Goal: Information Seeking & Learning: Learn about a topic

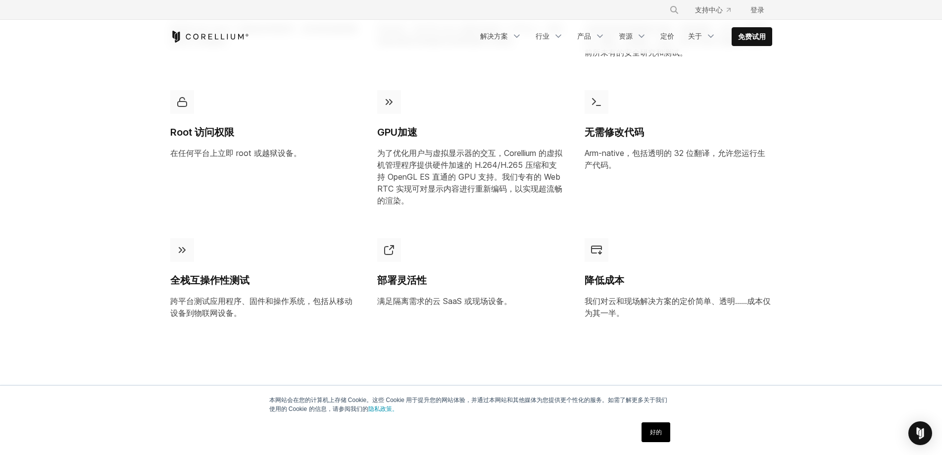
scroll to position [742, 0]
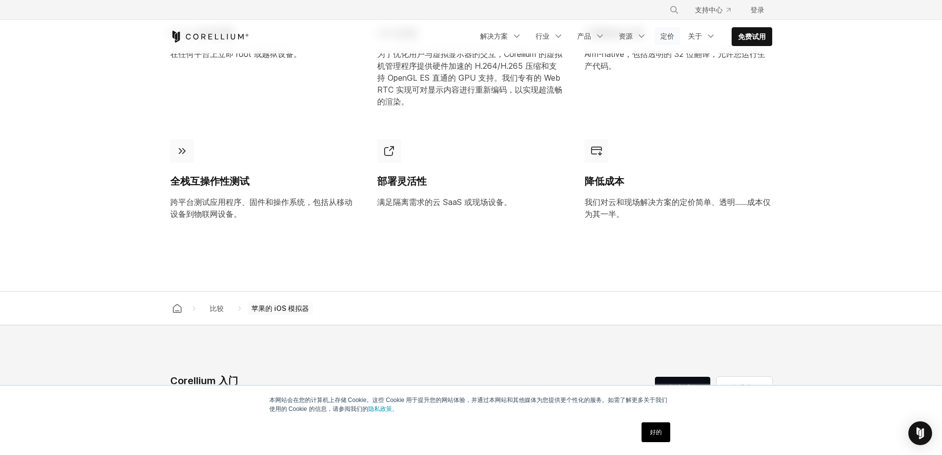
click at [666, 37] on font "定价" at bounding box center [667, 36] width 14 height 8
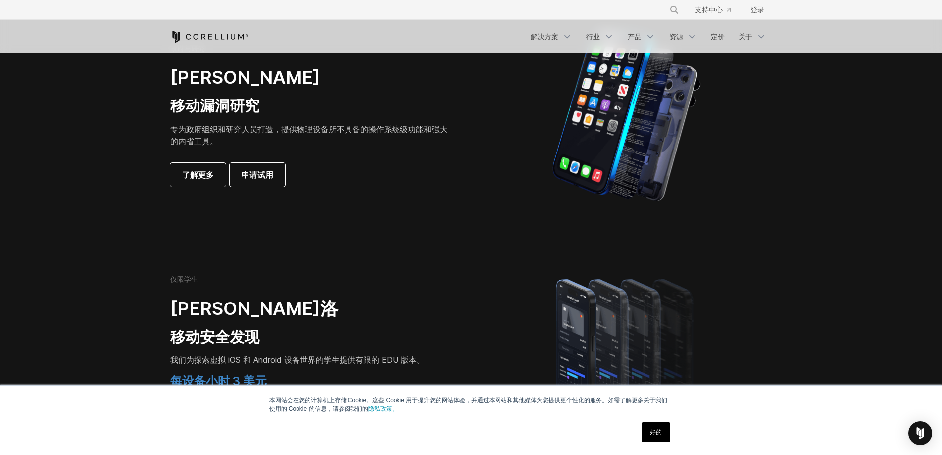
scroll to position [198, 0]
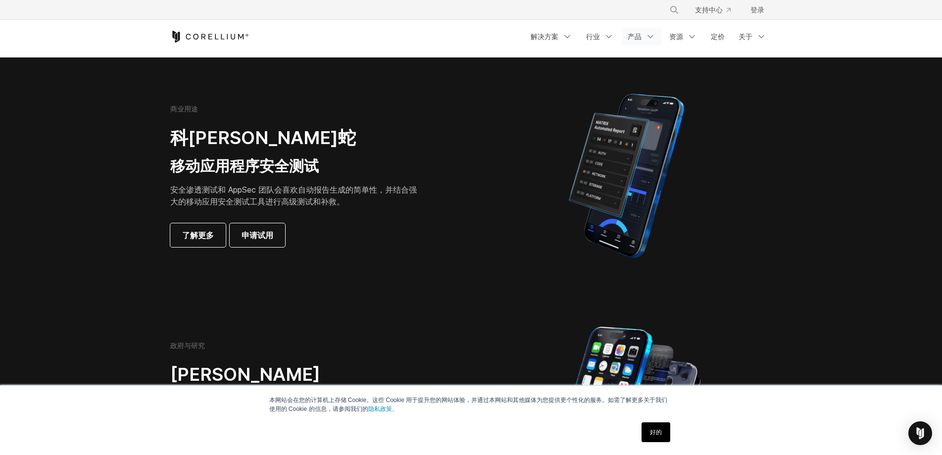
click at [643, 38] on link "产品" at bounding box center [642, 37] width 40 height 18
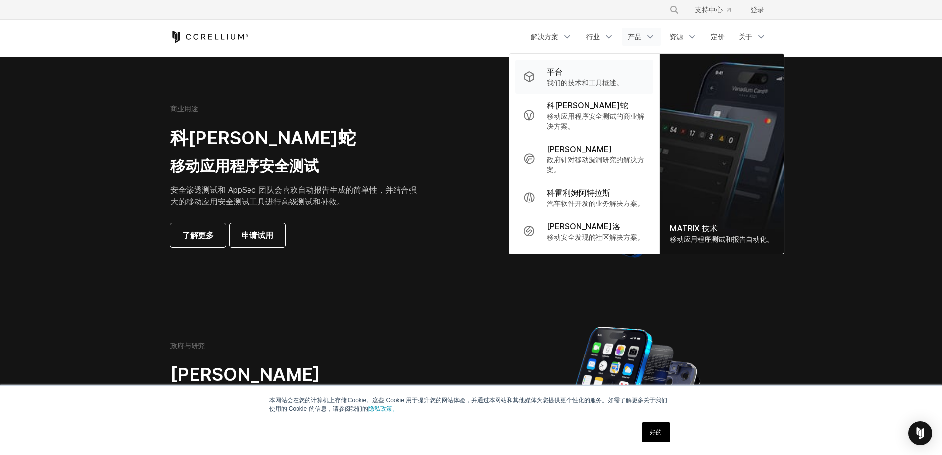
click at [555, 78] on p "我们的技术和工具概述。" at bounding box center [585, 83] width 76 height 10
